Goal: Transaction & Acquisition: Book appointment/travel/reservation

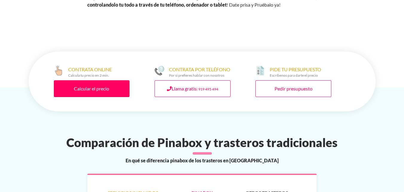
scroll to position [467, 0]
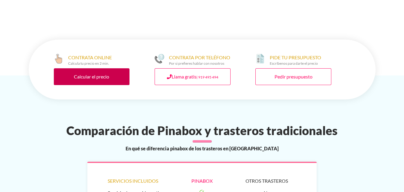
click at [115, 68] on link "Calcular el precio" at bounding box center [92, 76] width 76 height 17
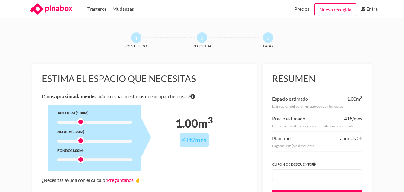
click at [80, 139] on div at bounding box center [80, 140] width 7 height 7
drag, startPoint x: 80, startPoint y: 122, endPoint x: 107, endPoint y: 122, distance: 27.5
click at [107, 122] on div at bounding box center [107, 121] width 7 height 7
click at [82, 141] on div at bounding box center [80, 140] width 7 height 7
click at [84, 160] on div at bounding box center [80, 159] width 7 height 7
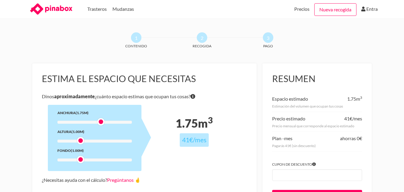
drag, startPoint x: 108, startPoint y: 122, endPoint x: 103, endPoint y: 124, distance: 5.1
click at [103, 124] on div at bounding box center [100, 121] width 7 height 7
click at [81, 160] on div at bounding box center [80, 159] width 7 height 7
drag, startPoint x: 102, startPoint y: 121, endPoint x: 108, endPoint y: 121, distance: 6.0
click at [108, 121] on div at bounding box center [107, 121] width 7 height 7
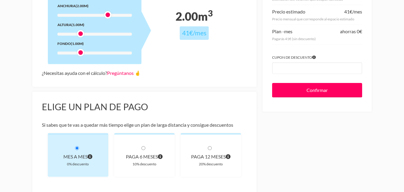
scroll to position [108, 0]
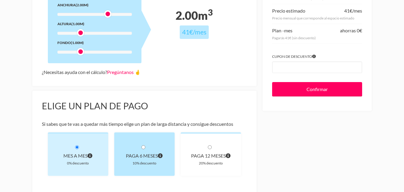
click at [151, 151] on div "paga 6 meses 10% descuento" at bounding box center [144, 153] width 60 height 43
radio input "true"
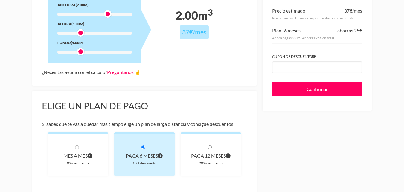
click at [175, 80] on div "Estima el espacio que necesitas Dinos aproximadamente ¿cuánto espacio estimas q…" at bounding box center [144, 21] width 225 height 130
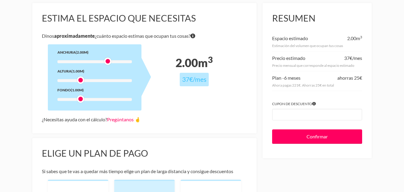
scroll to position [60, 0]
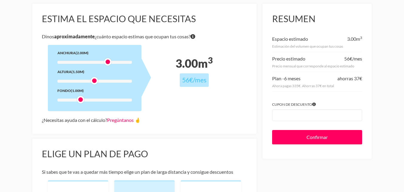
click at [91, 82] on div at bounding box center [94, 81] width 75 height 3
click at [83, 82] on div at bounding box center [94, 81] width 75 height 3
click at [97, 99] on div at bounding box center [94, 99] width 75 height 3
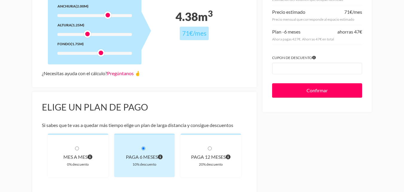
scroll to position [96, 0]
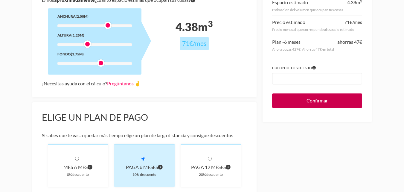
click at [336, 103] on input "Confirmar" at bounding box center [317, 100] width 90 height 14
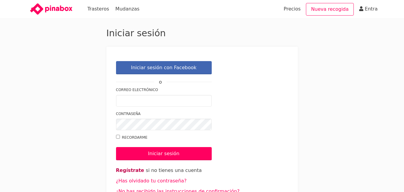
click at [136, 169] on link "Regístrate" at bounding box center [130, 170] width 28 height 6
